Goal: Information Seeking & Learning: Learn about a topic

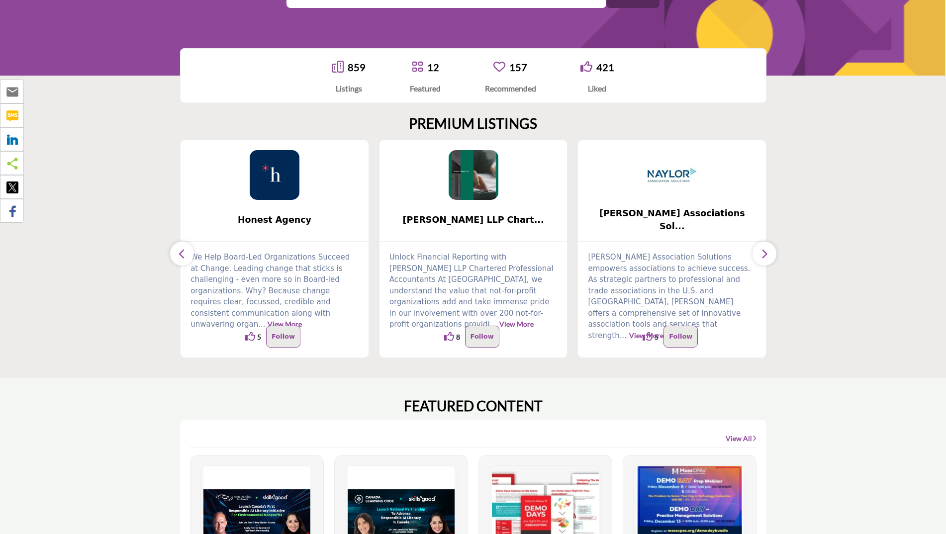
scroll to position [199, 0]
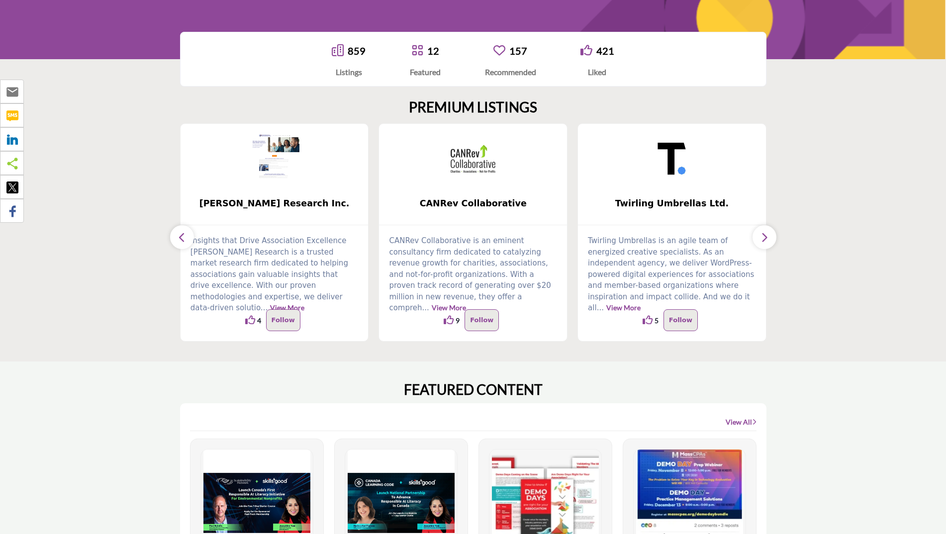
click at [764, 242] on icon "button" at bounding box center [764, 237] width 8 height 12
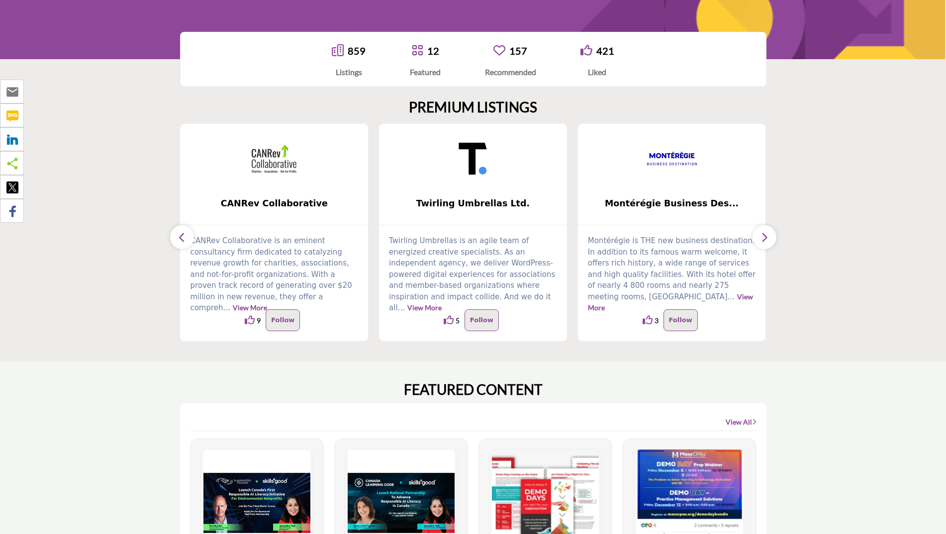
click at [764, 242] on icon "button" at bounding box center [764, 237] width 8 height 12
click at [182, 238] on icon "button" at bounding box center [182, 237] width 8 height 12
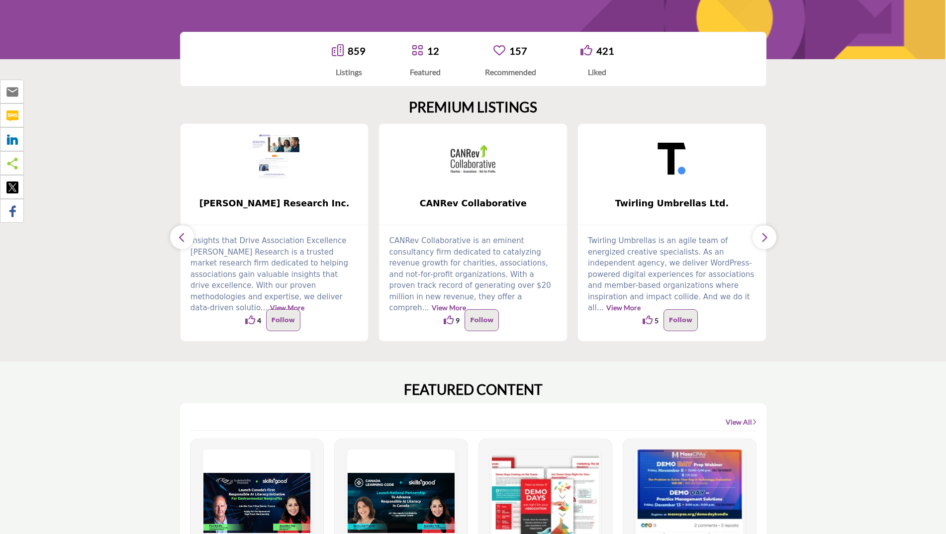
click at [182, 238] on icon "button" at bounding box center [182, 237] width 8 height 12
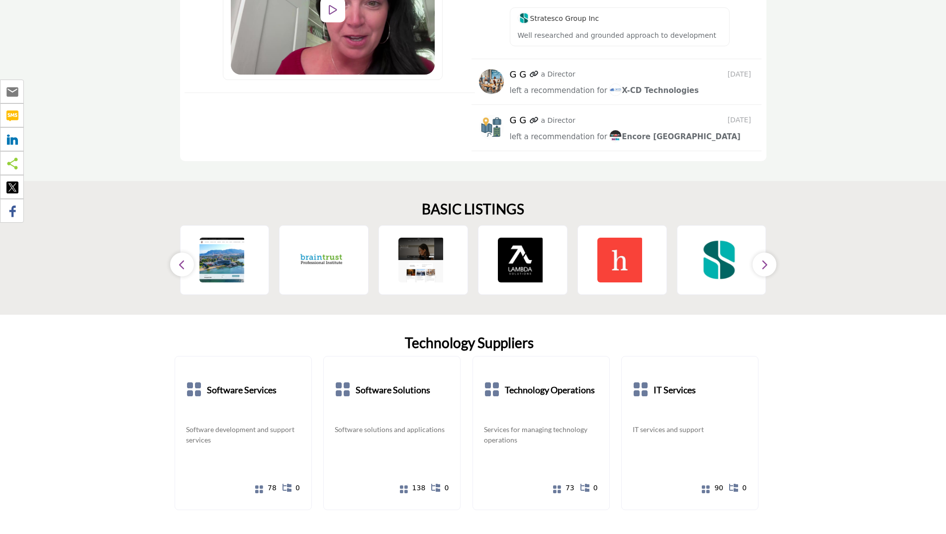
scroll to position [1591, 0]
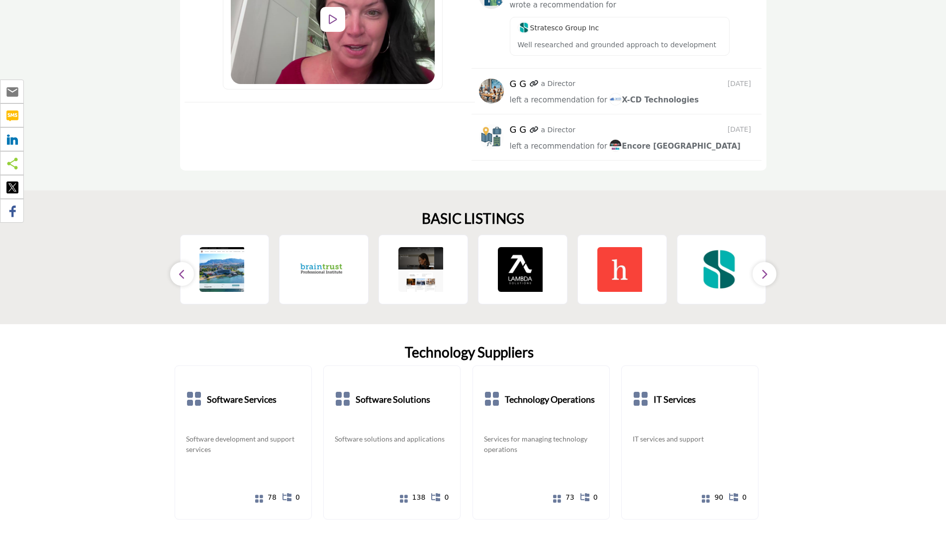
click at [773, 262] on button "button" at bounding box center [764, 274] width 24 height 24
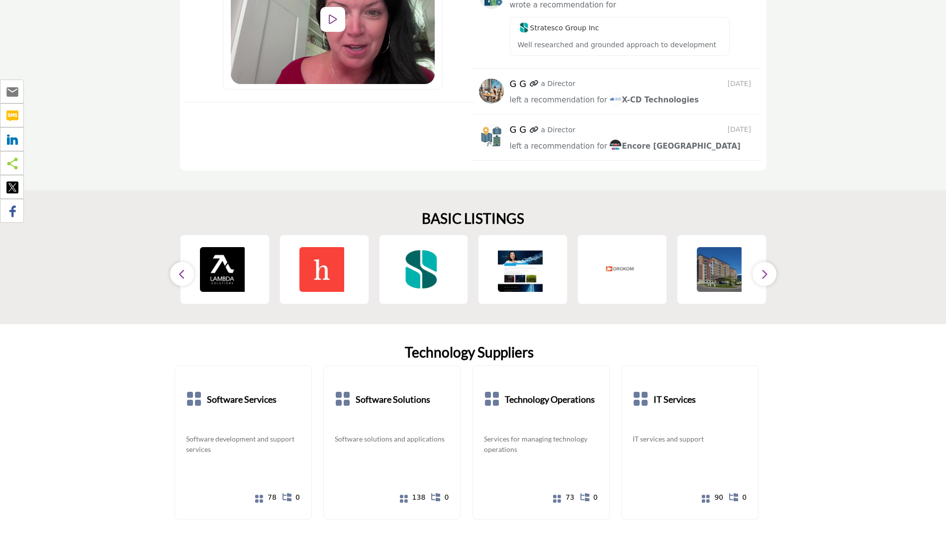
click at [760, 268] on icon "button" at bounding box center [764, 274] width 8 height 12
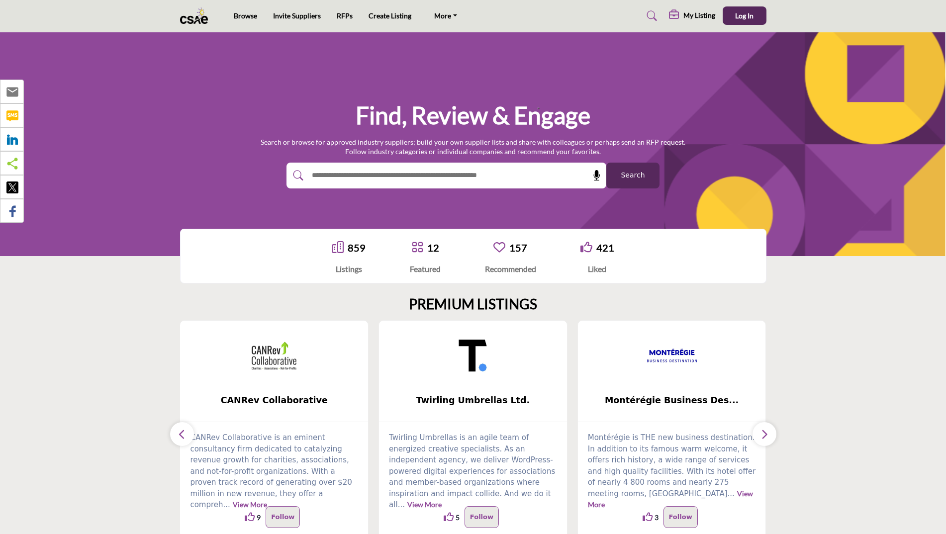
scroll to position [0, 0]
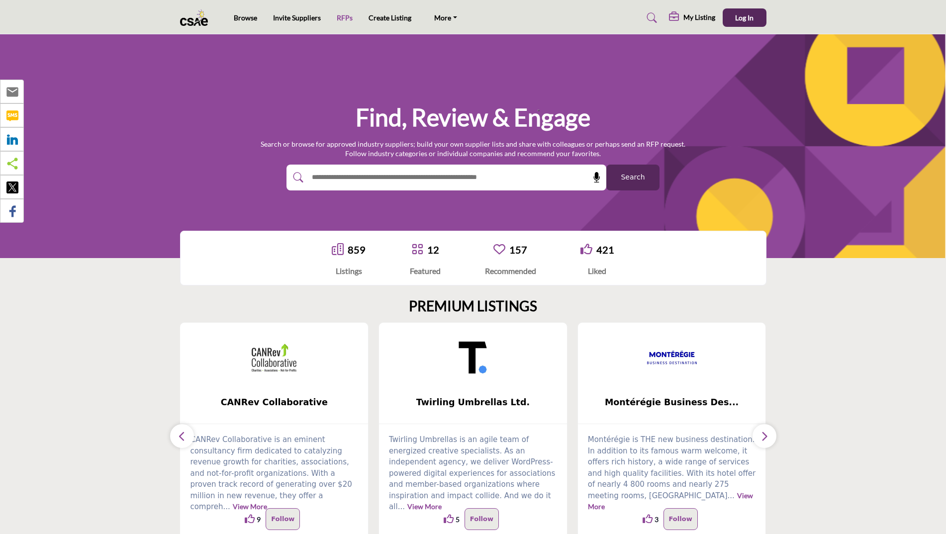
click at [343, 19] on link "RFPs" at bounding box center [345, 17] width 16 height 8
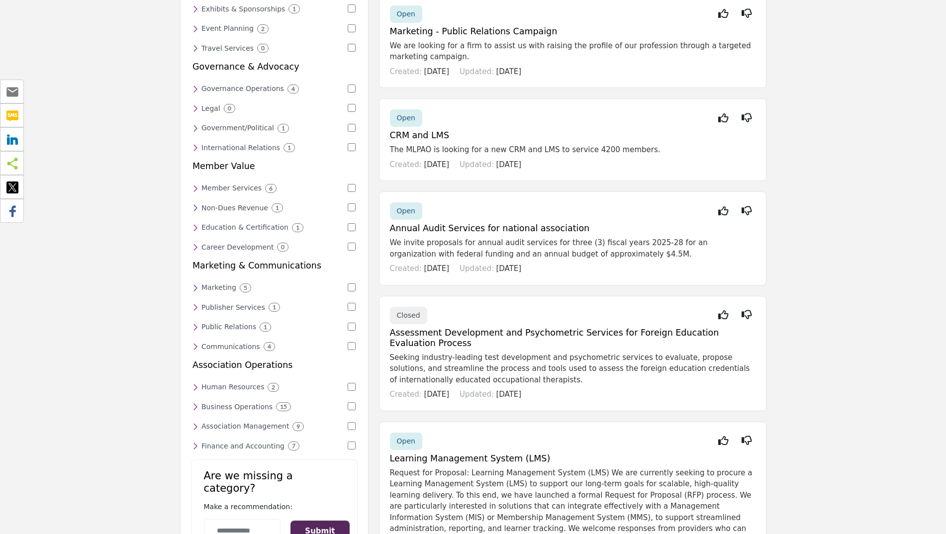
scroll to position [298, 0]
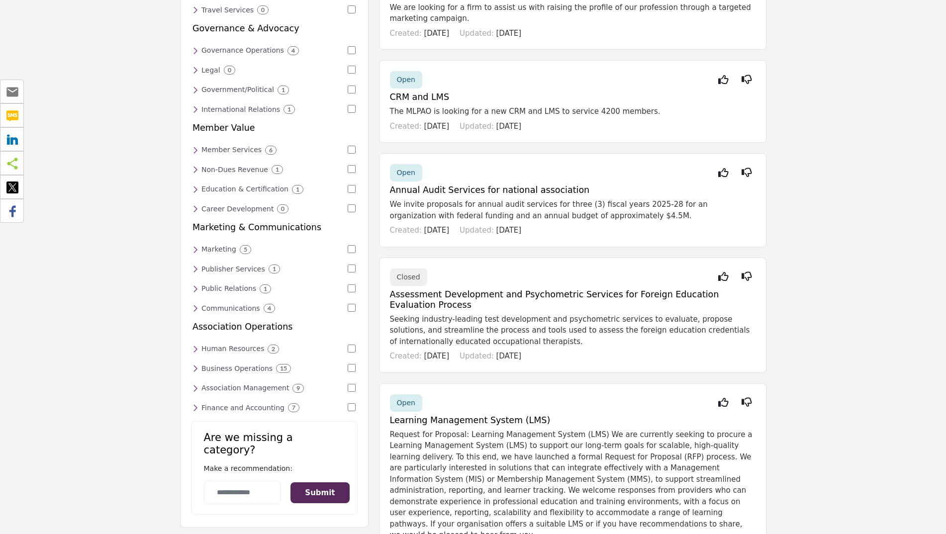
click at [227, 345] on h6 "Human Resources" at bounding box center [232, 349] width 63 height 8
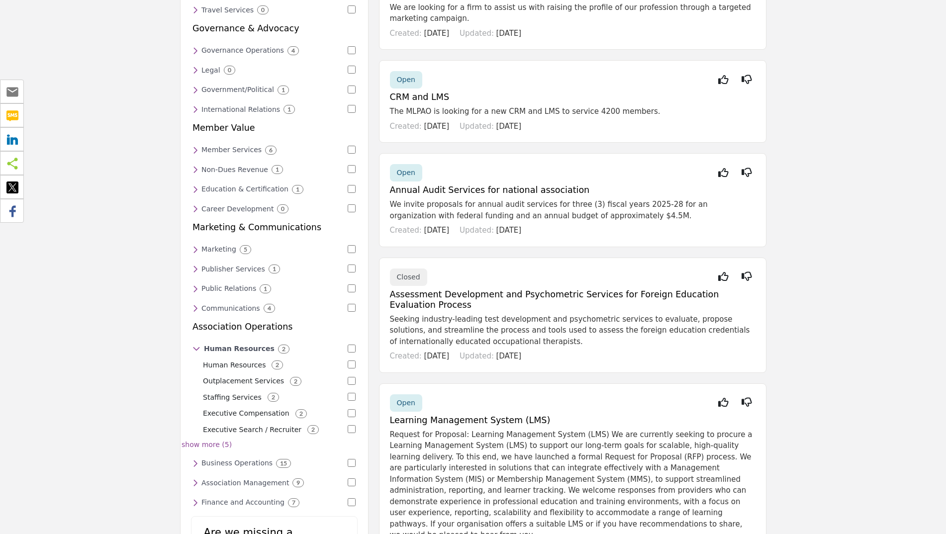
click at [232, 408] on p "Executive Compensation" at bounding box center [246, 413] width 87 height 10
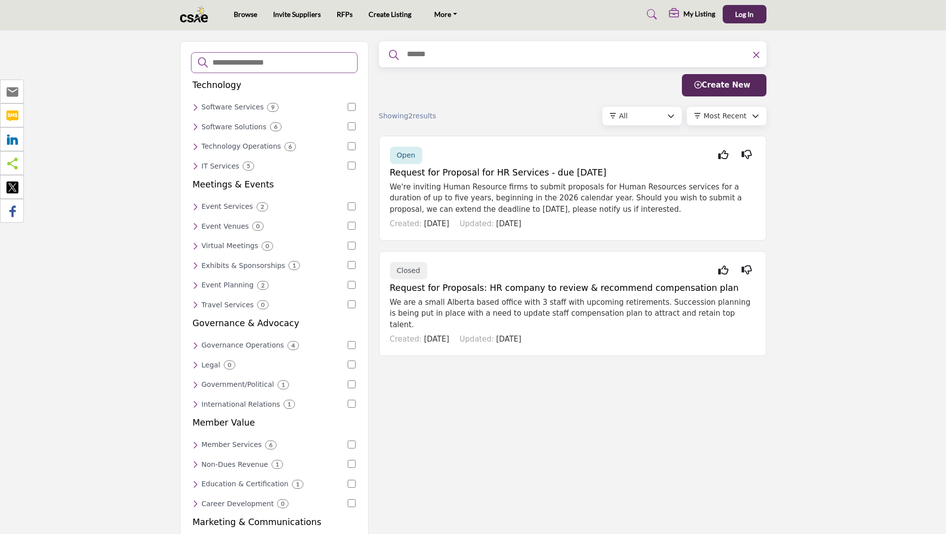
scroll to position [0, 0]
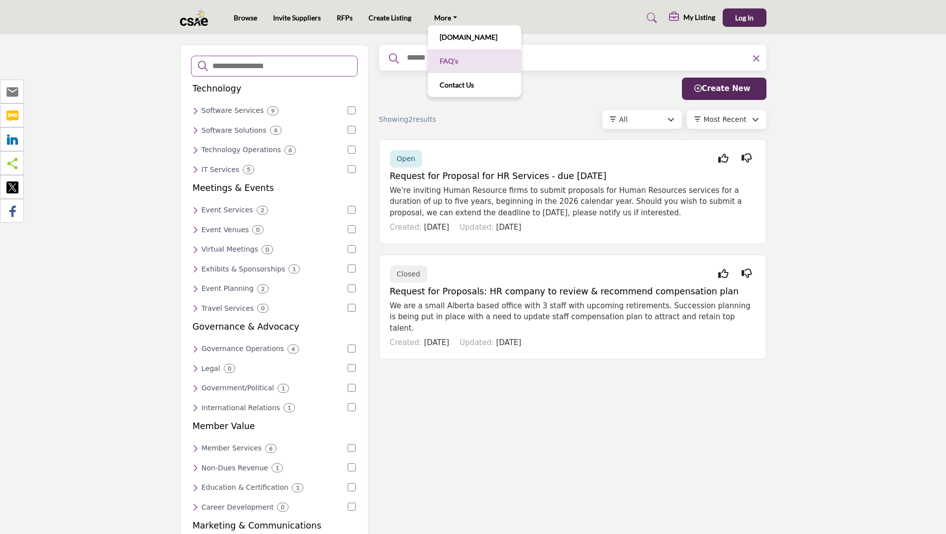
click at [450, 59] on link "FAQ's" at bounding box center [475, 61] width 84 height 14
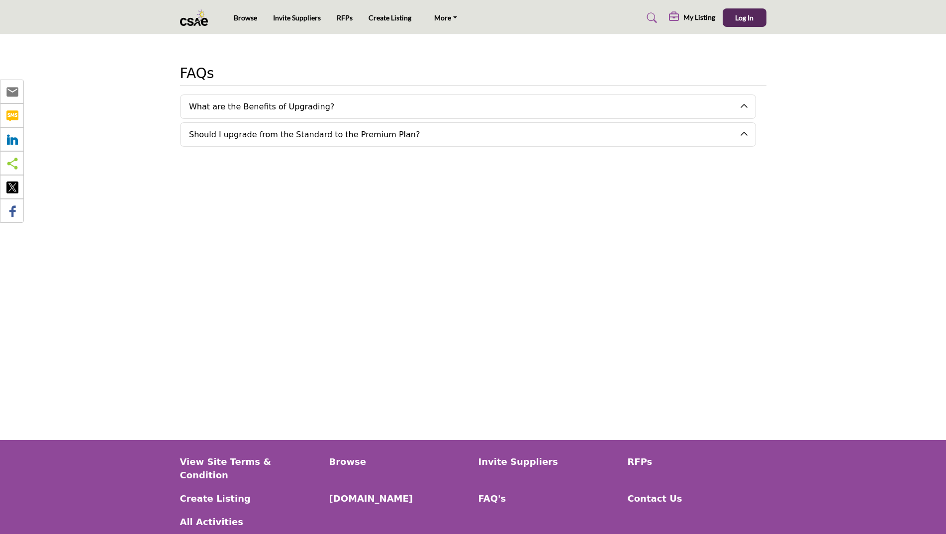
click at [259, 146] on div "Should I upgrade from the Standard to the Premium Plan? Here are some of the ad…" at bounding box center [468, 134] width 576 height 24
click at [259, 140] on button "Should I upgrade from the Standard to the Premium Plan?" at bounding box center [459, 134] width 559 height 23
